Goal: Task Accomplishment & Management: Use online tool/utility

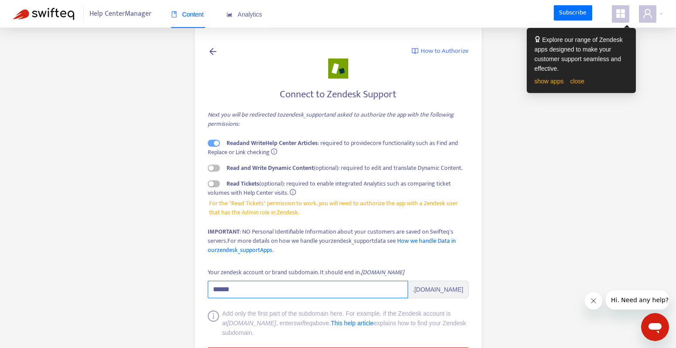
click at [223, 286] on input "******" at bounding box center [308, 289] width 200 height 17
type input "*******"
click at [311, 229] on div "IMPORTANT : NO Personal Identifiable Information about your customers are saved…" at bounding box center [338, 240] width 261 height 27
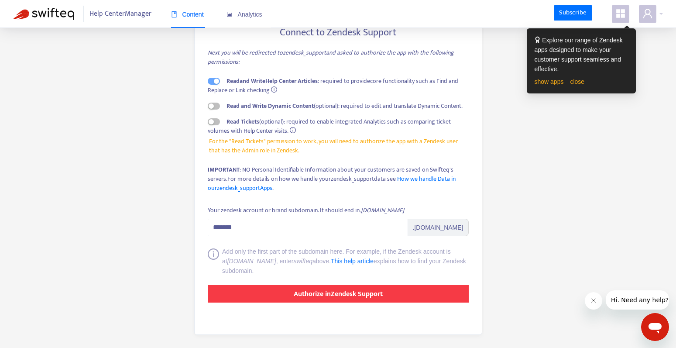
click at [336, 295] on strong "Authorize in Zendesk Support" at bounding box center [338, 294] width 89 height 12
